Goal: Task Accomplishment & Management: Use online tool/utility

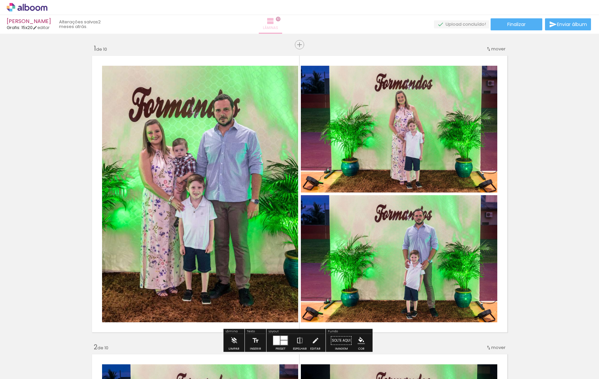
click at [274, 22] on iron-icon at bounding box center [270, 21] width 8 height 8
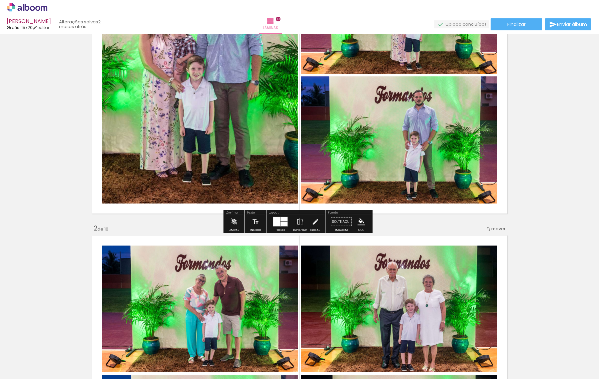
scroll to position [67, 0]
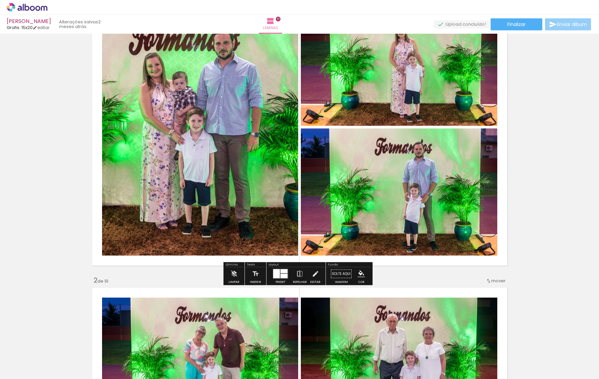
click at [558, 27] on span "Enviar álbum" at bounding box center [572, 24] width 30 height 5
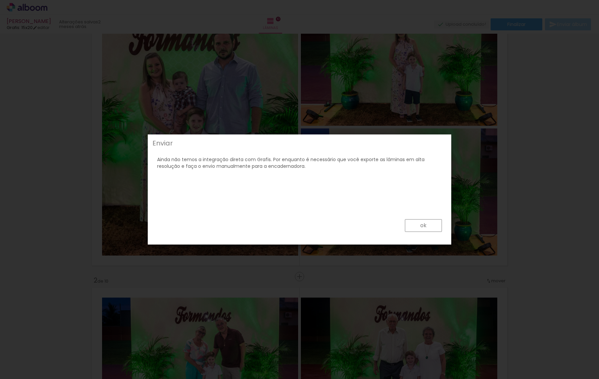
click at [420, 223] on paper-button "ok" at bounding box center [423, 225] width 37 height 13
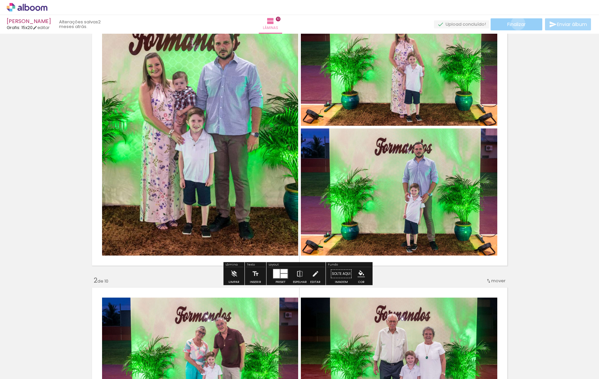
click at [516, 23] on span "Finalizar" at bounding box center [516, 24] width 18 height 5
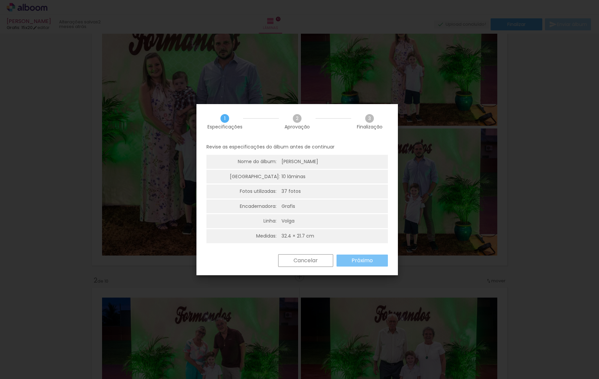
click at [0, 0] on slot "Próximo" at bounding box center [0, 0] width 0 height 0
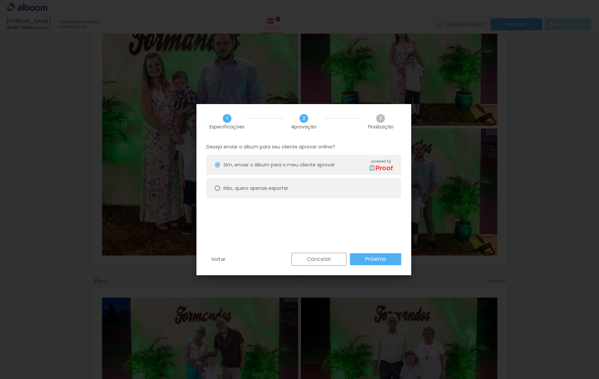
click at [0, 0] on slot "Não, quero apenas exportar" at bounding box center [0, 0] width 0 height 0
type paper-radio-button "on"
click at [0, 0] on slot "Próximo" at bounding box center [0, 0] width 0 height 0
type input "Alta, 300 DPI"
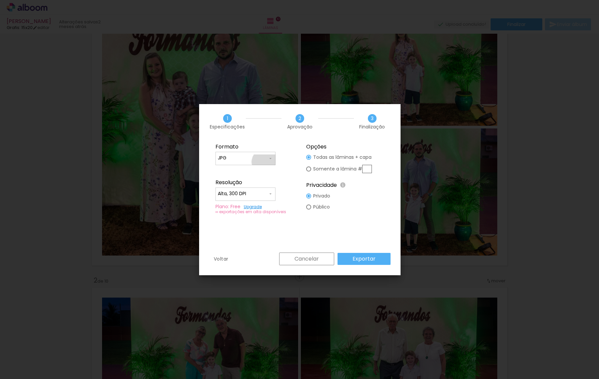
click at [265, 162] on div at bounding box center [245, 161] width 55 height 1
click at [270, 158] on paper-item "JPG" at bounding box center [245, 156] width 60 height 13
click at [0, 0] on slot "Exportar" at bounding box center [0, 0] width 0 height 0
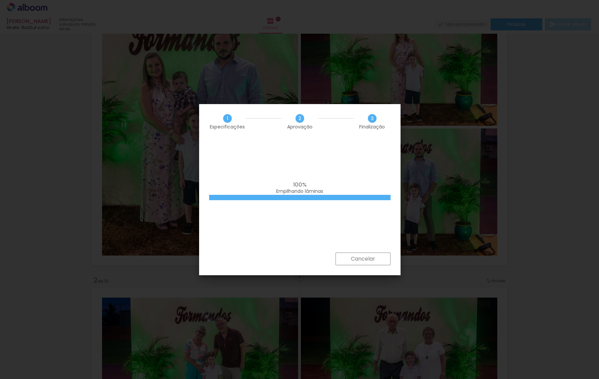
click at [204, 110] on div "1 Especificações 2 Aprovação 3 Finalização" at bounding box center [299, 121] width 201 height 35
drag, startPoint x: 275, startPoint y: 109, endPoint x: 207, endPoint y: 100, distance: 69.1
click at [207, 100] on body "link( href="../../bower_components/polymer/polymer.html" rel="import" ) picture…" at bounding box center [299, 189] width 599 height 379
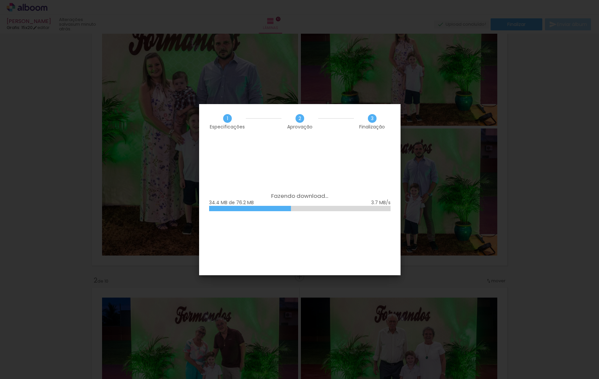
click at [239, 107] on div "1 Especificações 2 Aprovação 3 Finalização" at bounding box center [299, 121] width 201 height 35
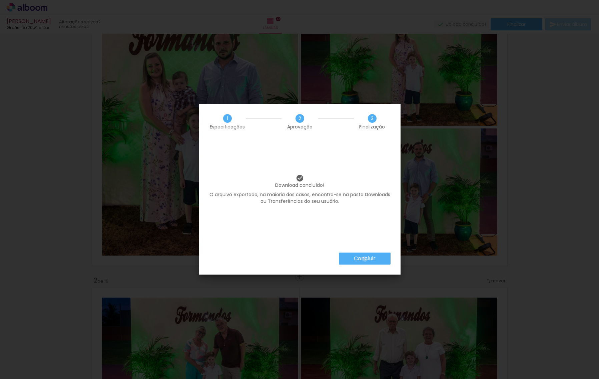
click at [0, 0] on slot "Concluir" at bounding box center [0, 0] width 0 height 0
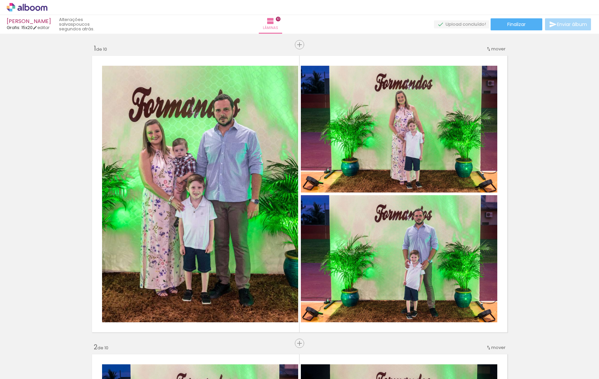
scroll to position [67, 0]
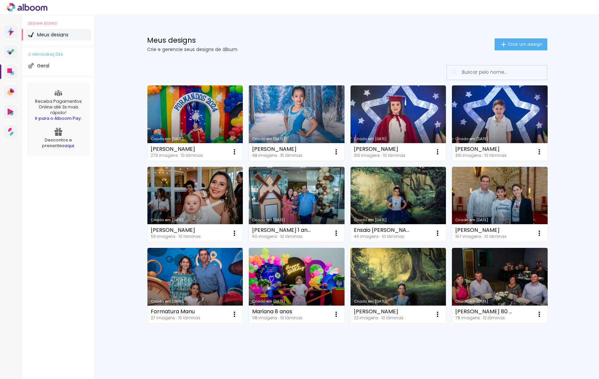
click at [287, 118] on link "Criado em [DATE]" at bounding box center [297, 122] width 96 height 75
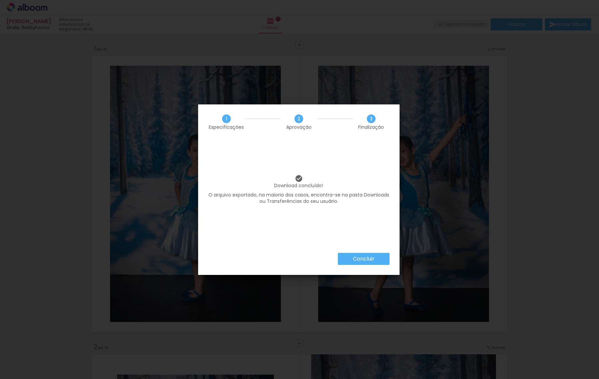
click at [0, 0] on slot "Concluir" at bounding box center [0, 0] width 0 height 0
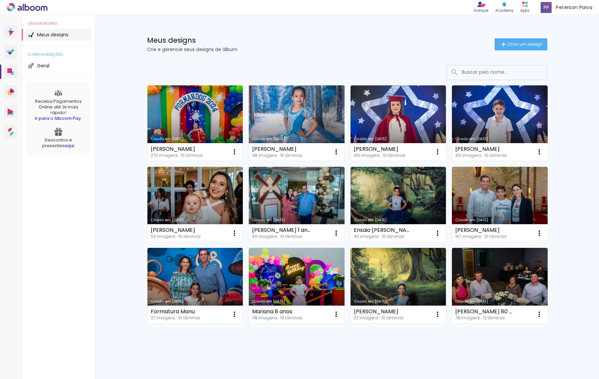
click at [278, 116] on link "Criado em [DATE]" at bounding box center [297, 122] width 96 height 75
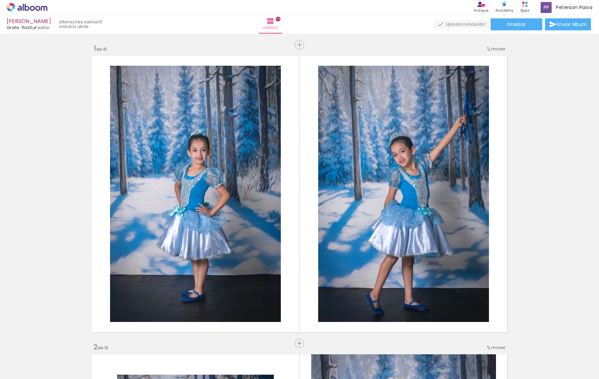
click at [25, 8] on icon at bounding box center [27, 7] width 5 height 7
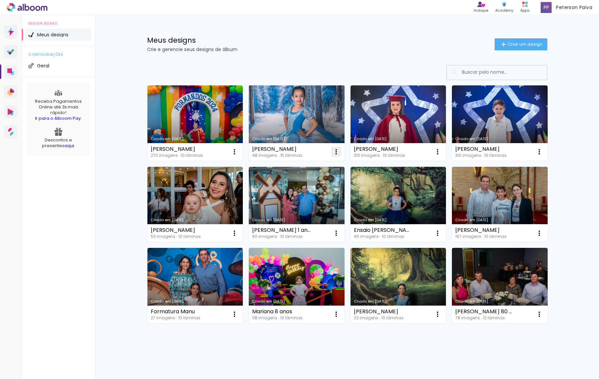
click at [334, 152] on iron-icon at bounding box center [336, 152] width 8 height 8
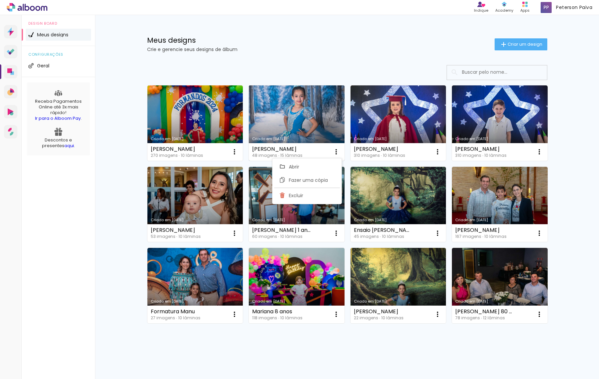
click at [280, 123] on link "Criado em [DATE]" at bounding box center [297, 122] width 96 height 75
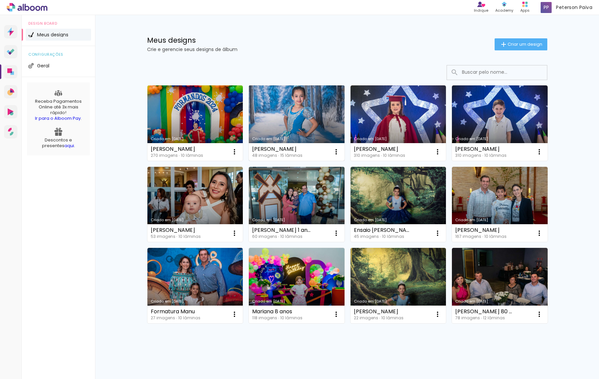
click at [281, 118] on link "Criado em [DATE]" at bounding box center [297, 122] width 96 height 75
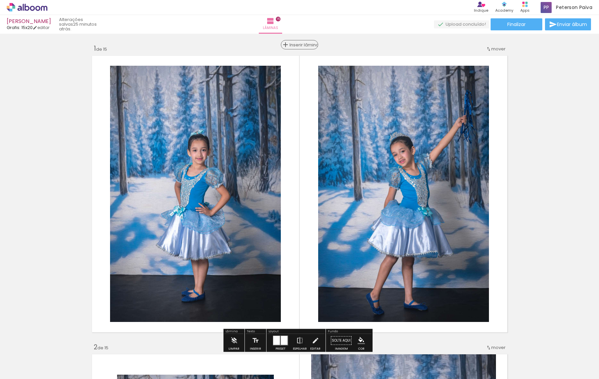
click at [297, 43] on span "Inserir lâmina" at bounding box center [303, 45] width 26 height 4
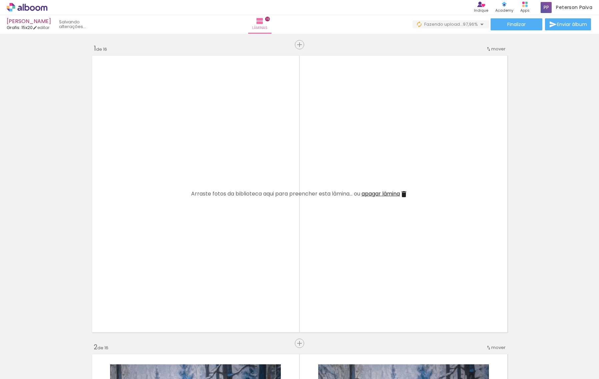
click at [257, 126] on quentale-layouter at bounding box center [299, 194] width 421 height 282
click at [572, 363] on div at bounding box center [571, 356] width 33 height 21
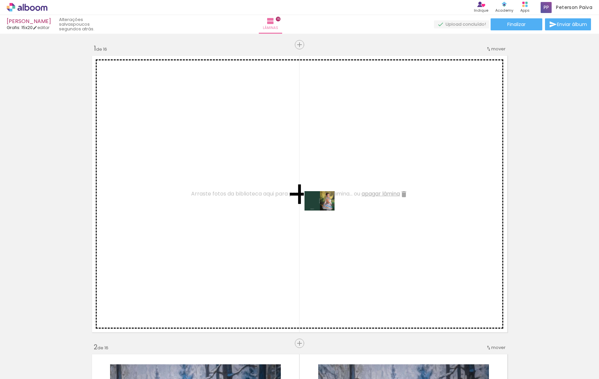
drag, startPoint x: 573, startPoint y: 364, endPoint x: 325, endPoint y: 211, distance: 291.8
click at [325, 211] on quentale-workspace at bounding box center [299, 189] width 599 height 379
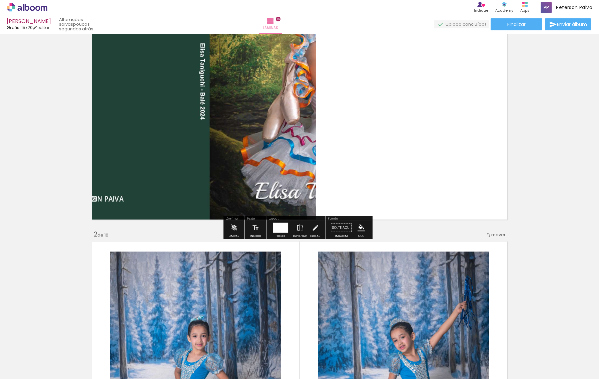
scroll to position [133, 0]
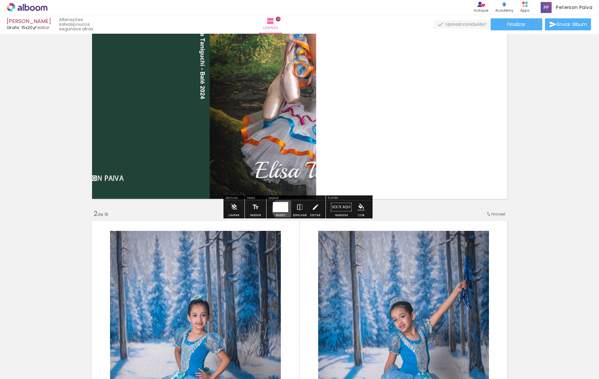
click at [282, 209] on div at bounding box center [280, 207] width 15 height 10
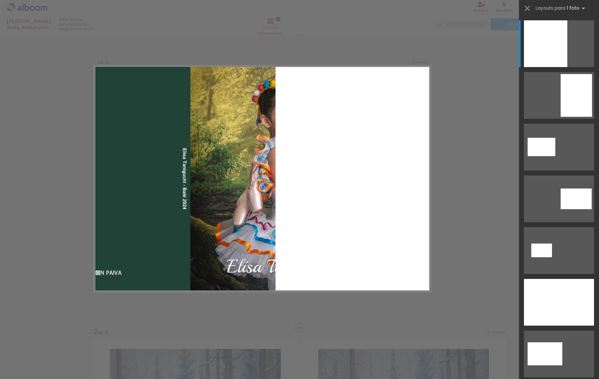
scroll to position [8, 0]
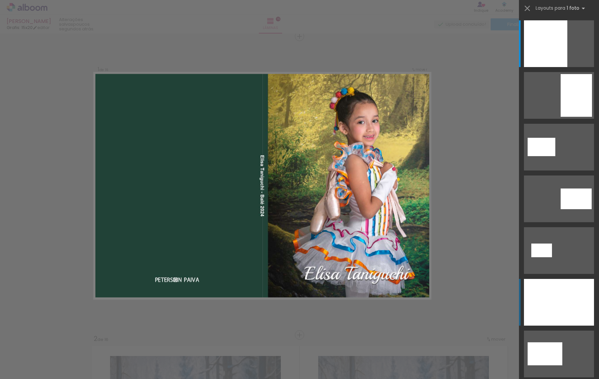
click at [557, 299] on div at bounding box center [559, 302] width 70 height 47
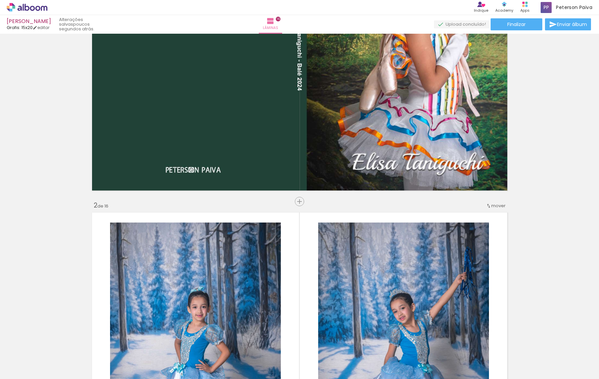
scroll to position [0, 0]
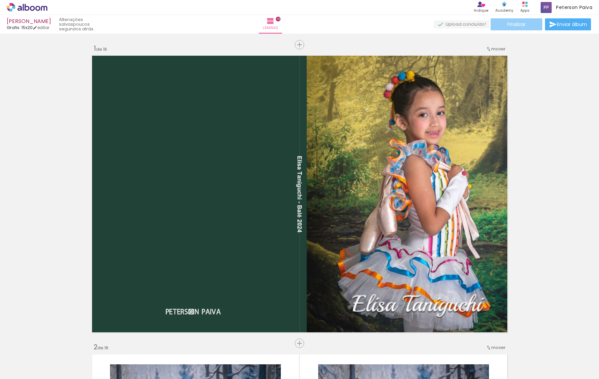
click at [521, 23] on span "Finalizar" at bounding box center [516, 24] width 18 height 5
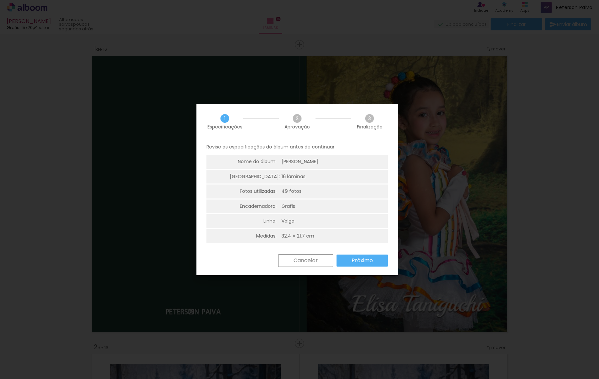
click at [0, 0] on slot "Próximo" at bounding box center [0, 0] width 0 height 0
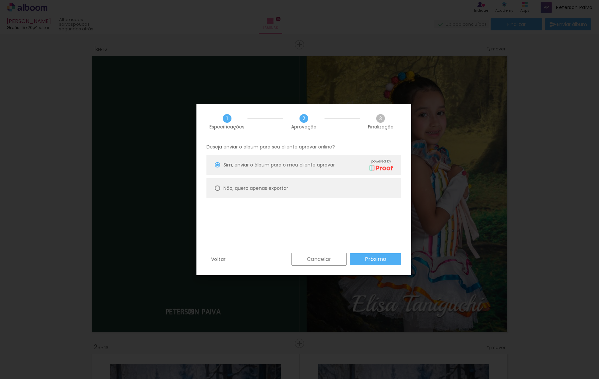
click at [0, 0] on slot "Não, quero apenas exportar" at bounding box center [0, 0] width 0 height 0
type paper-radio-button "on"
click at [0, 0] on slot "Próximo" at bounding box center [0, 0] width 0 height 0
type input "Alta, 300 DPI"
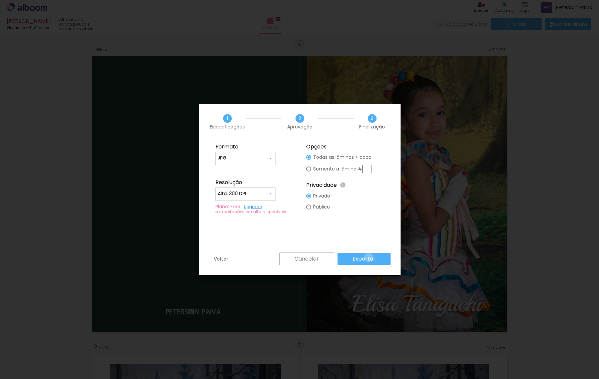
click at [0, 0] on slot "Exportar" at bounding box center [0, 0] width 0 height 0
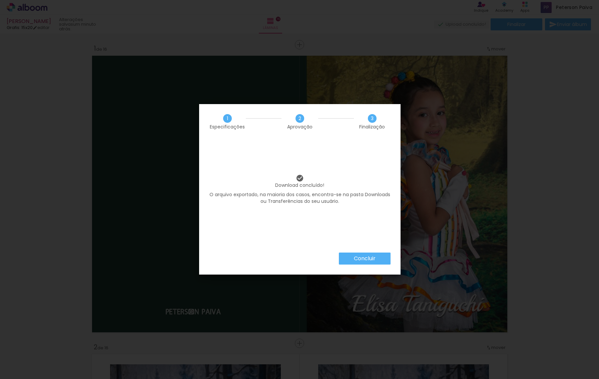
click at [0, 0] on slot "Concluir" at bounding box center [0, 0] width 0 height 0
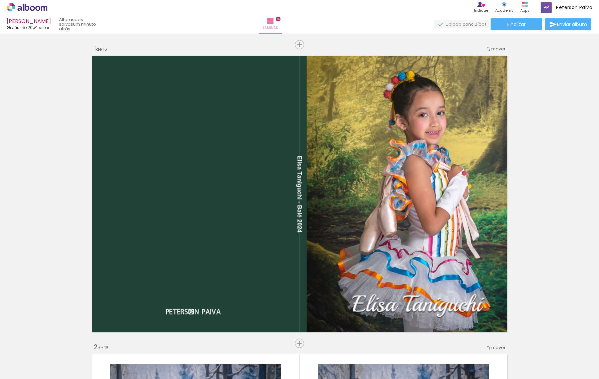
scroll to position [0, 1288]
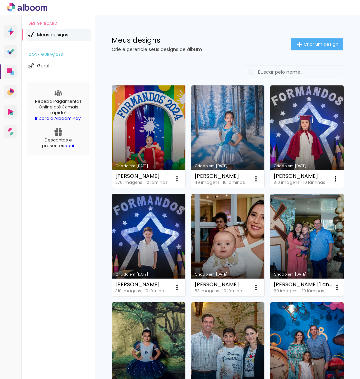
click at [140, 128] on link "Criado em [DATE]" at bounding box center [148, 136] width 73 height 102
